Goal: Navigation & Orientation: Find specific page/section

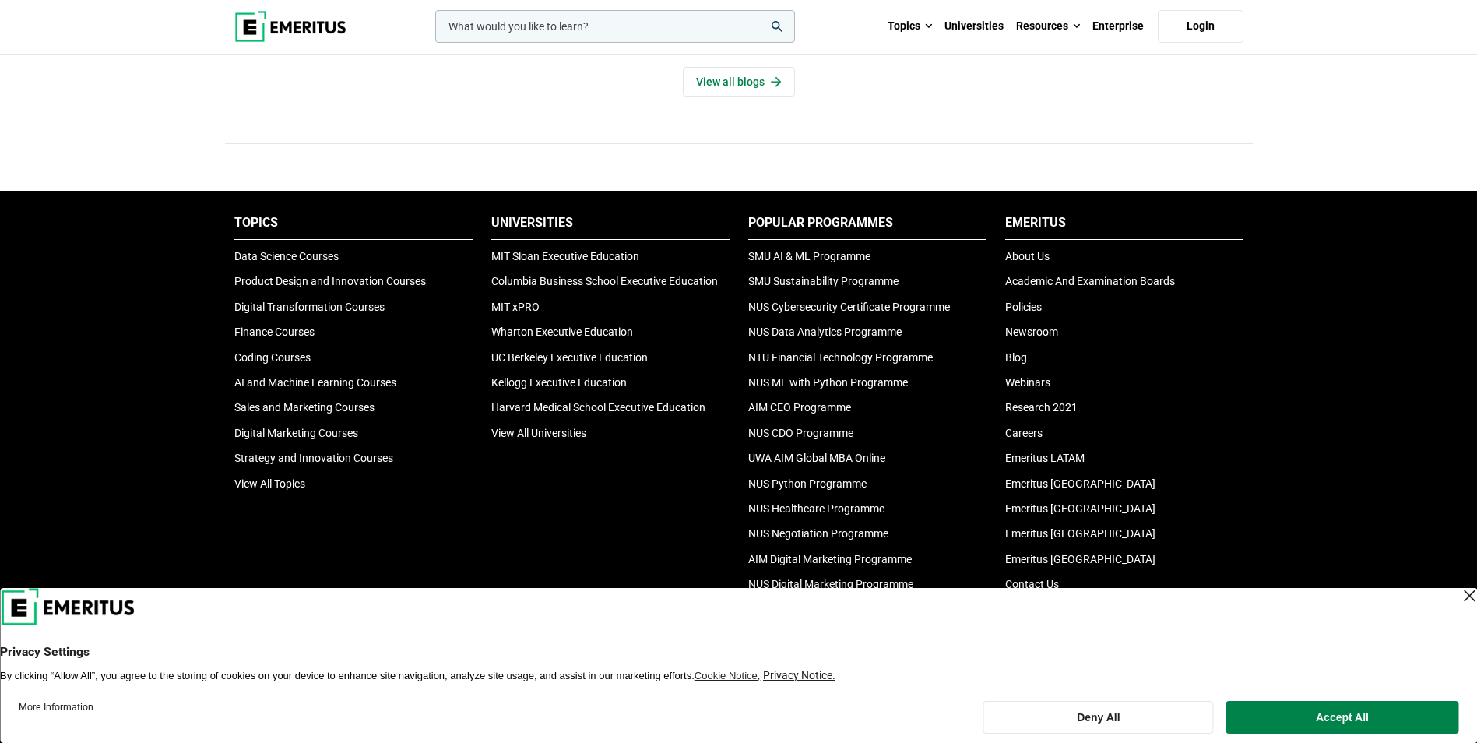
scroll to position [5062, 0]
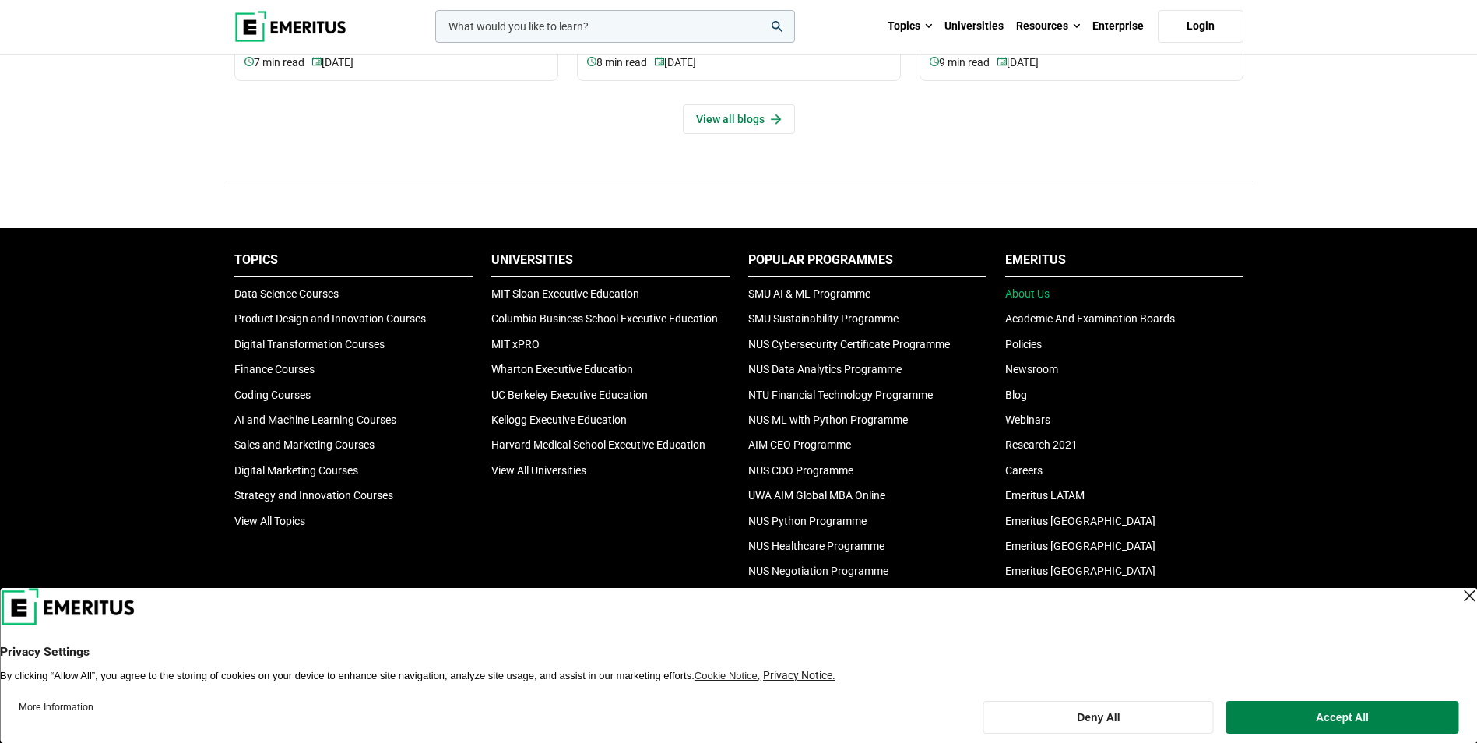
click at [1015, 288] on link "About Us" at bounding box center [1027, 293] width 44 height 12
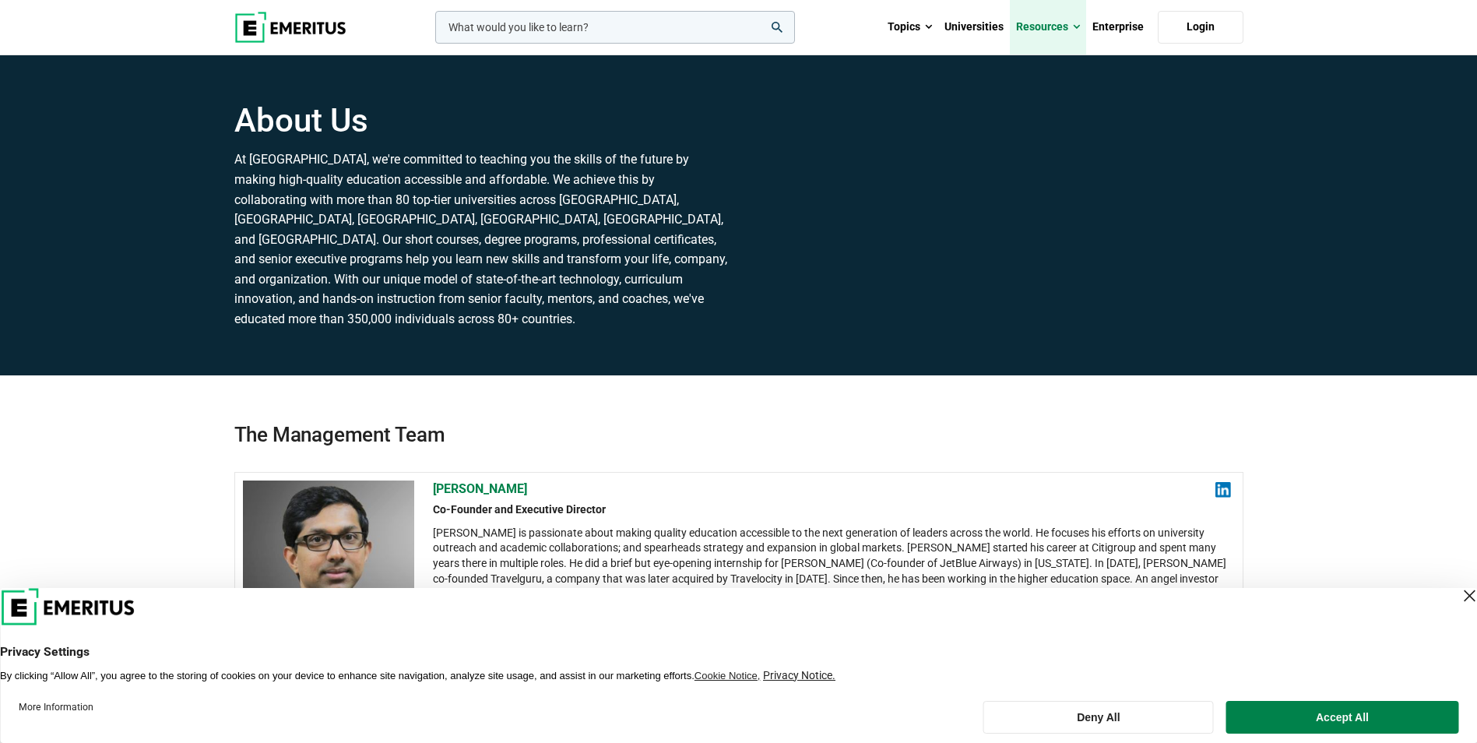
click at [1064, 24] on link "Resources" at bounding box center [1048, 27] width 76 height 55
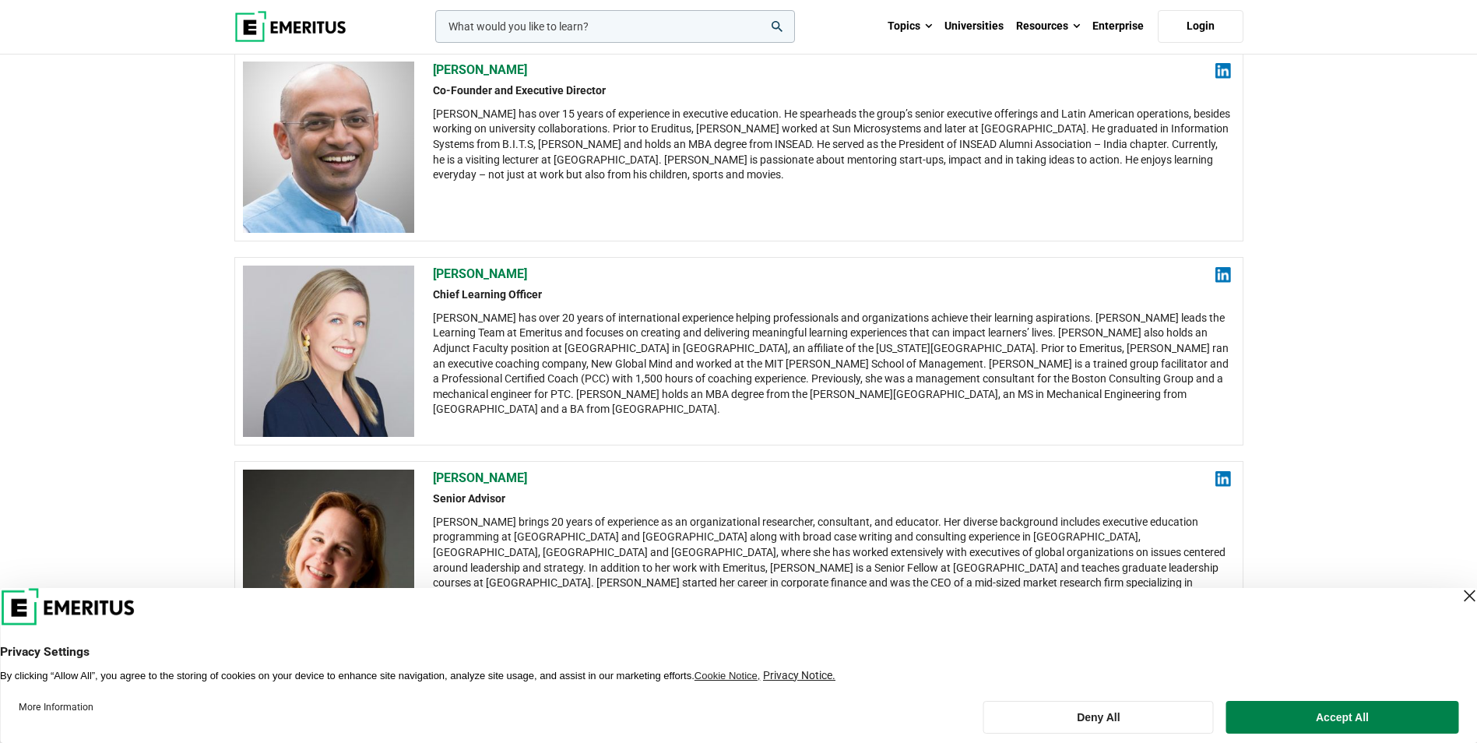
scroll to position [934, 0]
